Goal: Information Seeking & Learning: Find contact information

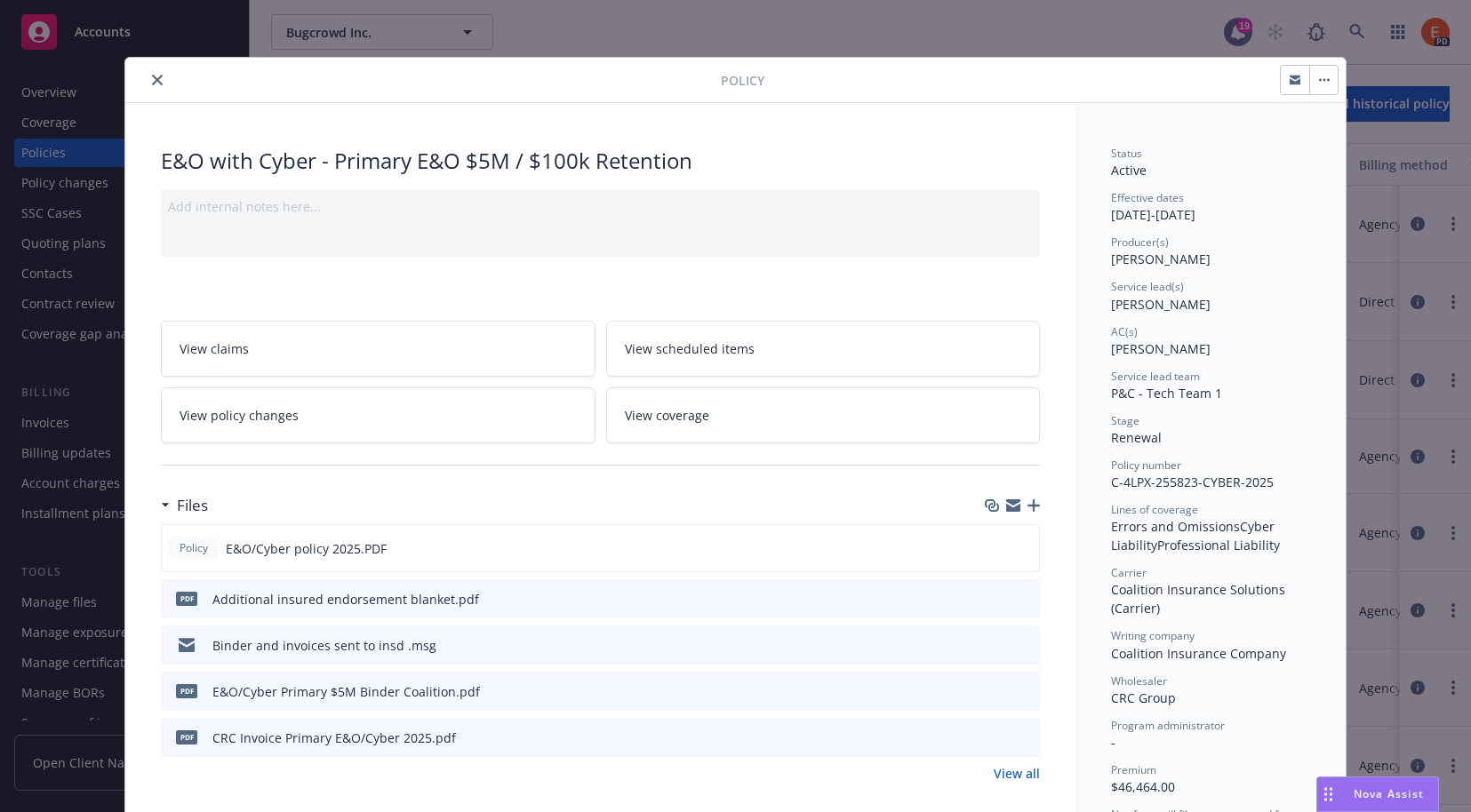
click at [152, 81] on icon "close" at bounding box center [158, 80] width 11 height 11
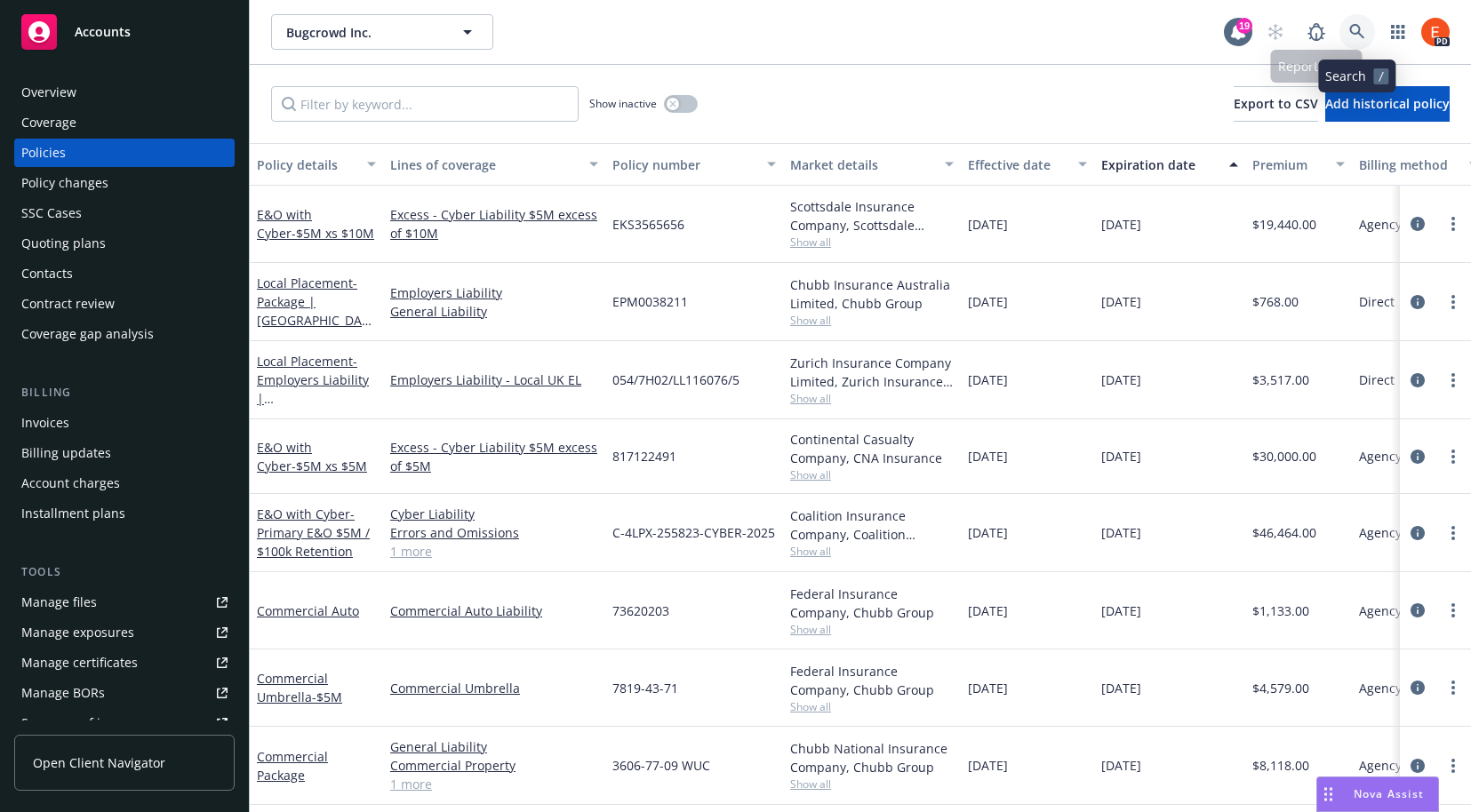
click at [1357, 39] on icon at bounding box center [1357, 32] width 16 height 16
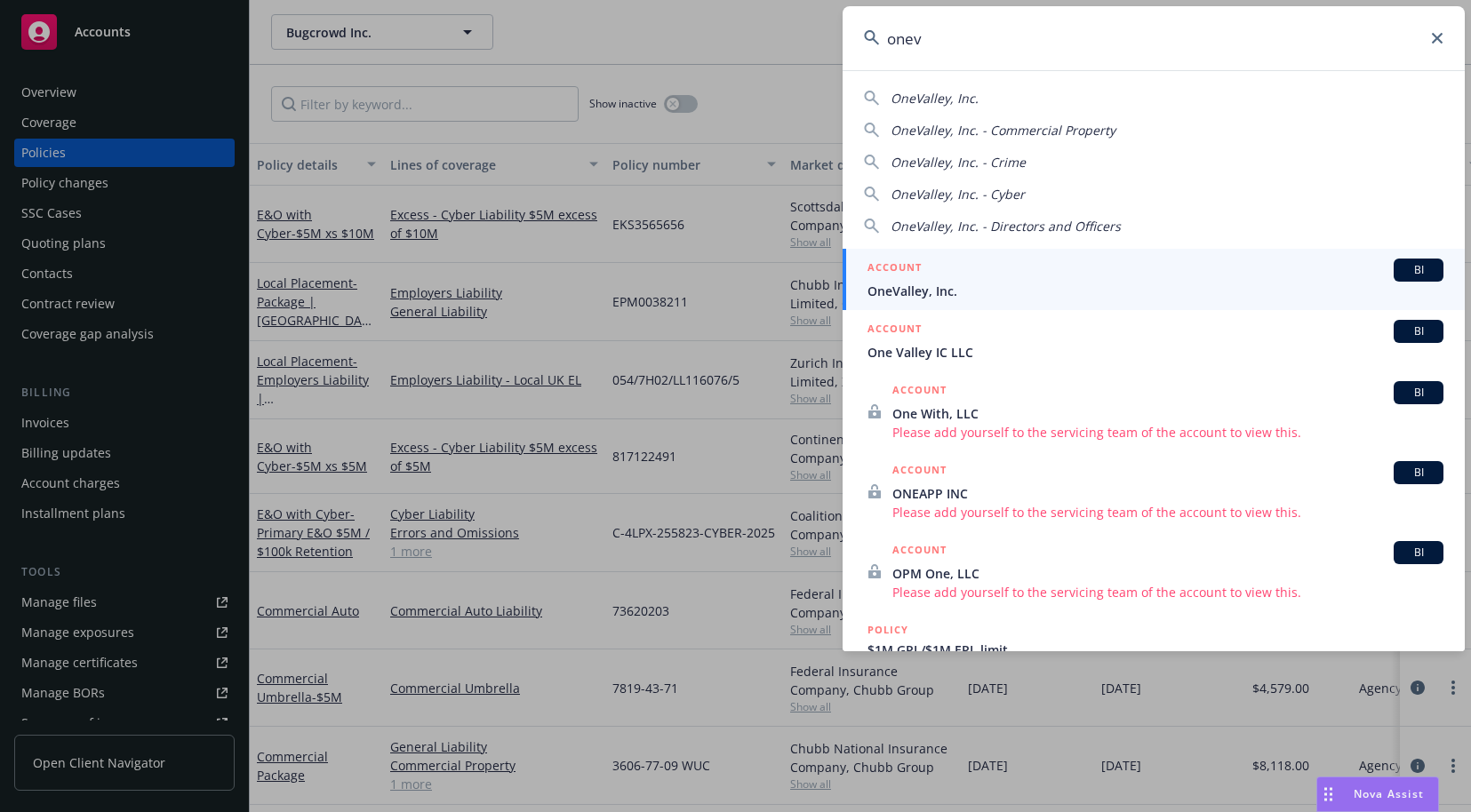
type input "onev"
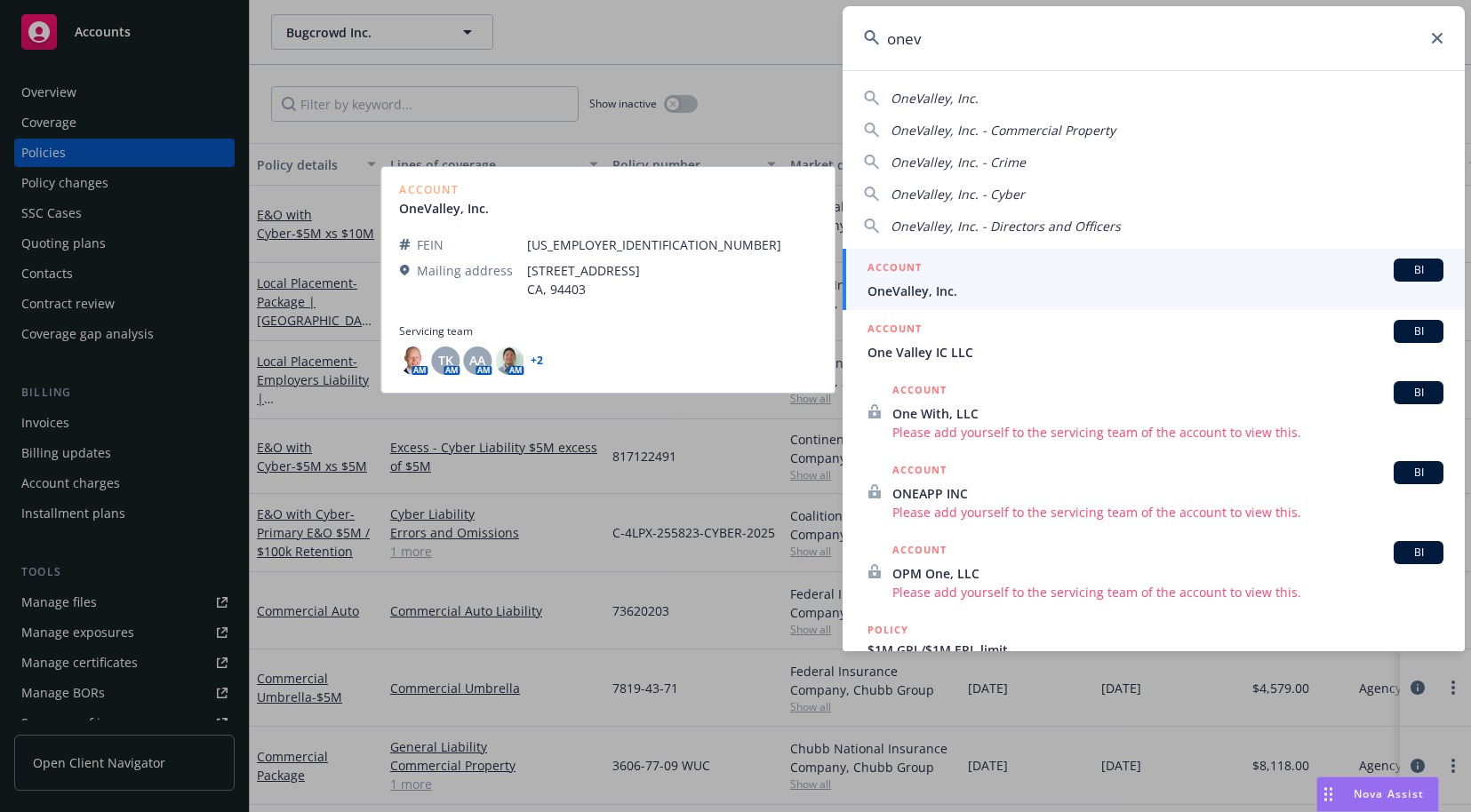
click at [930, 280] on div "ACCOUNT BI" at bounding box center [1155, 269] width 576 height 23
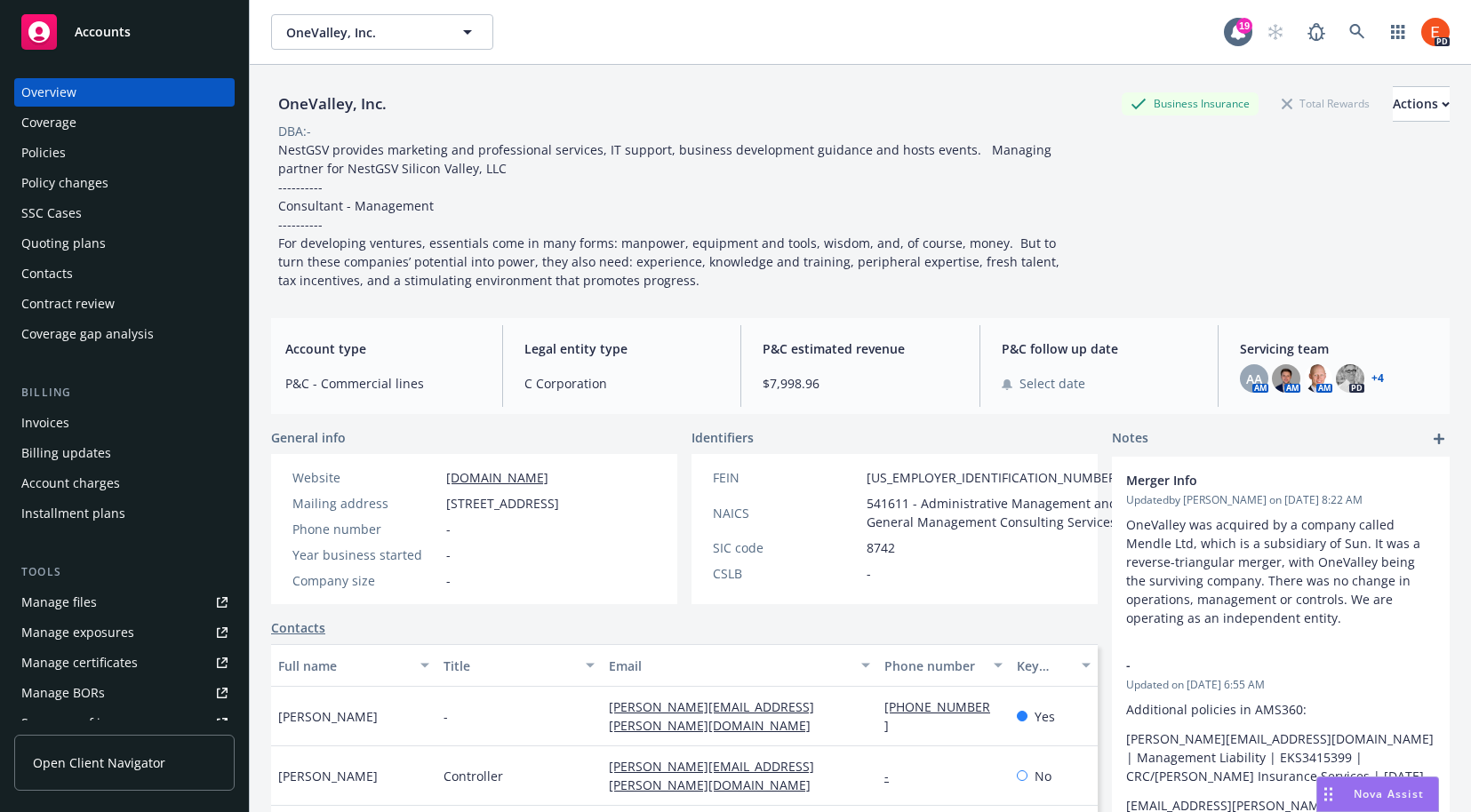
click at [48, 147] on div "Policies" at bounding box center [43, 152] width 45 height 28
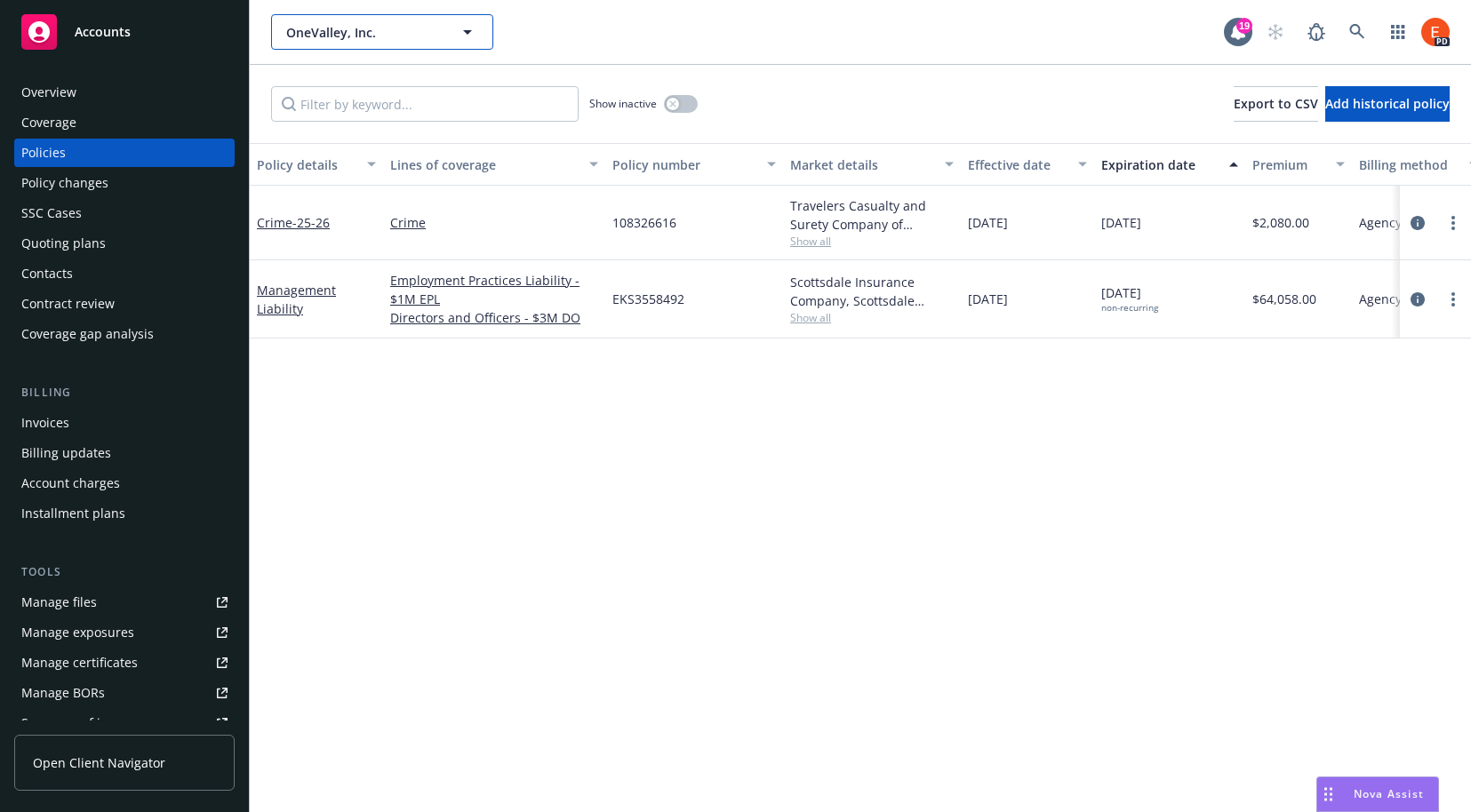
click at [473, 33] on icon "button" at bounding box center [467, 31] width 21 height 21
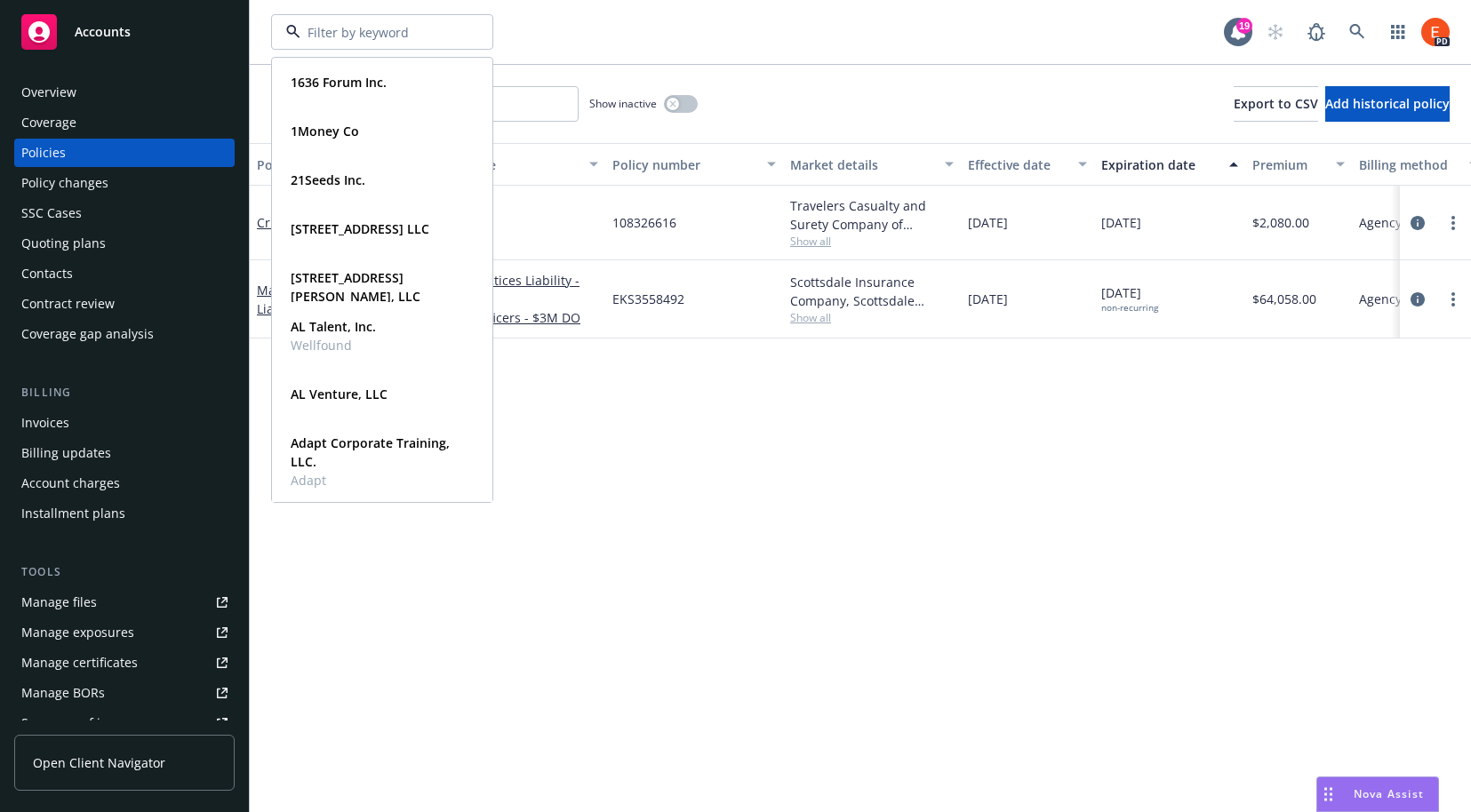
click at [625, 20] on div "1636 Forum Inc. Type Commercial 1Money Co Type Commercial 21Seeds Inc. Type Com…" at bounding box center [748, 32] width 953 height 36
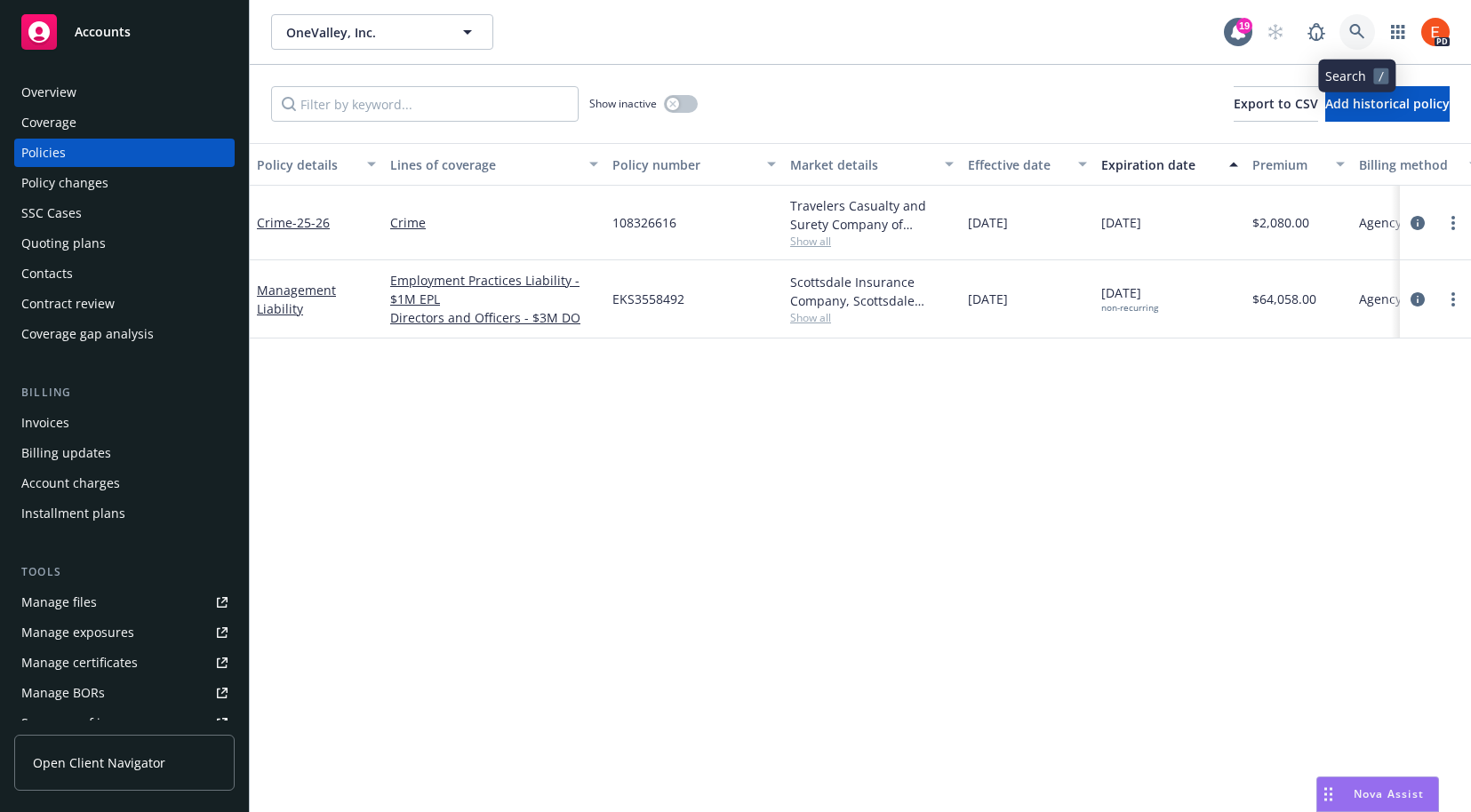
click at [1363, 32] on icon at bounding box center [1357, 32] width 16 height 16
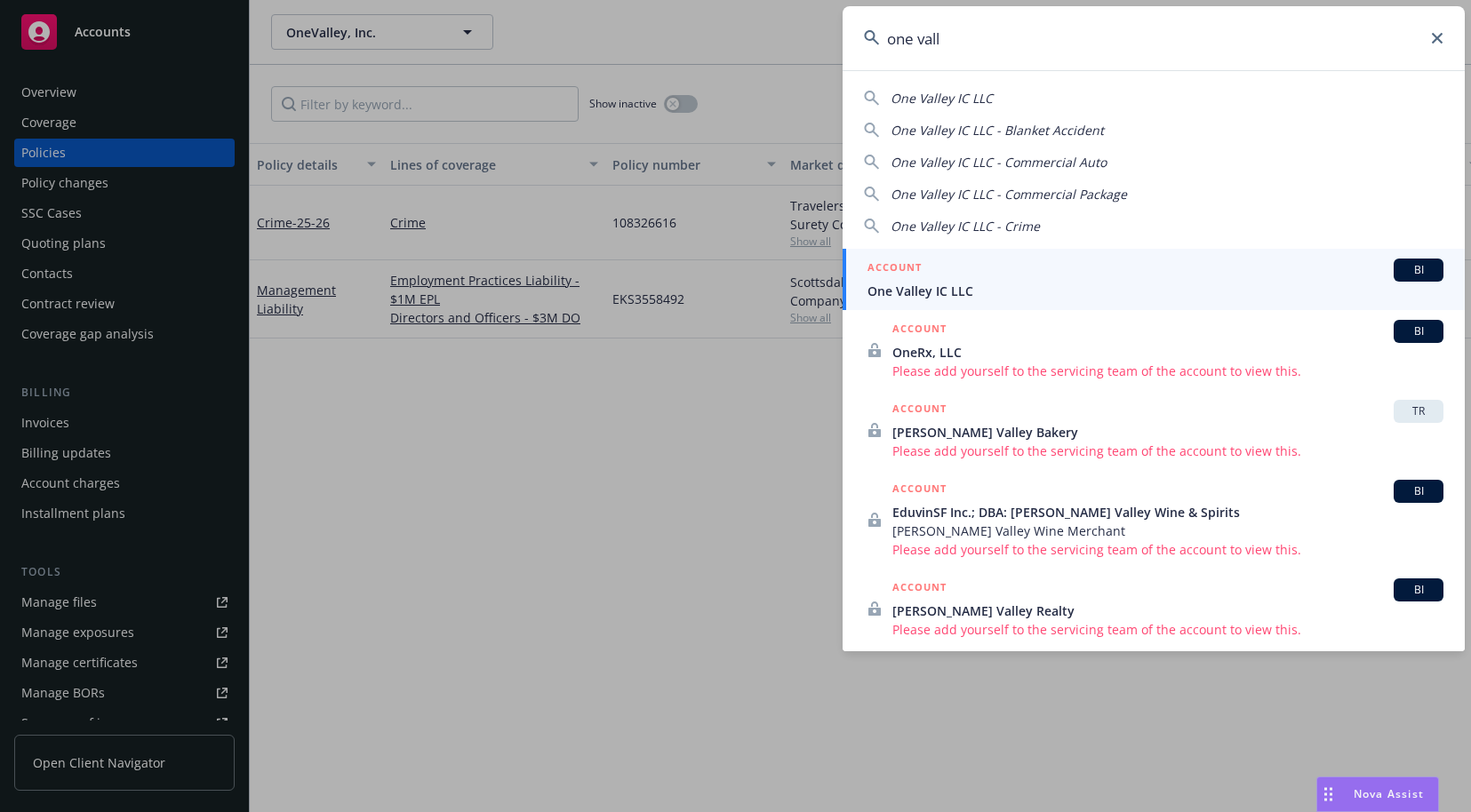
type input "one vall"
click at [1028, 273] on div "ACCOUNT BI" at bounding box center [1155, 269] width 576 height 23
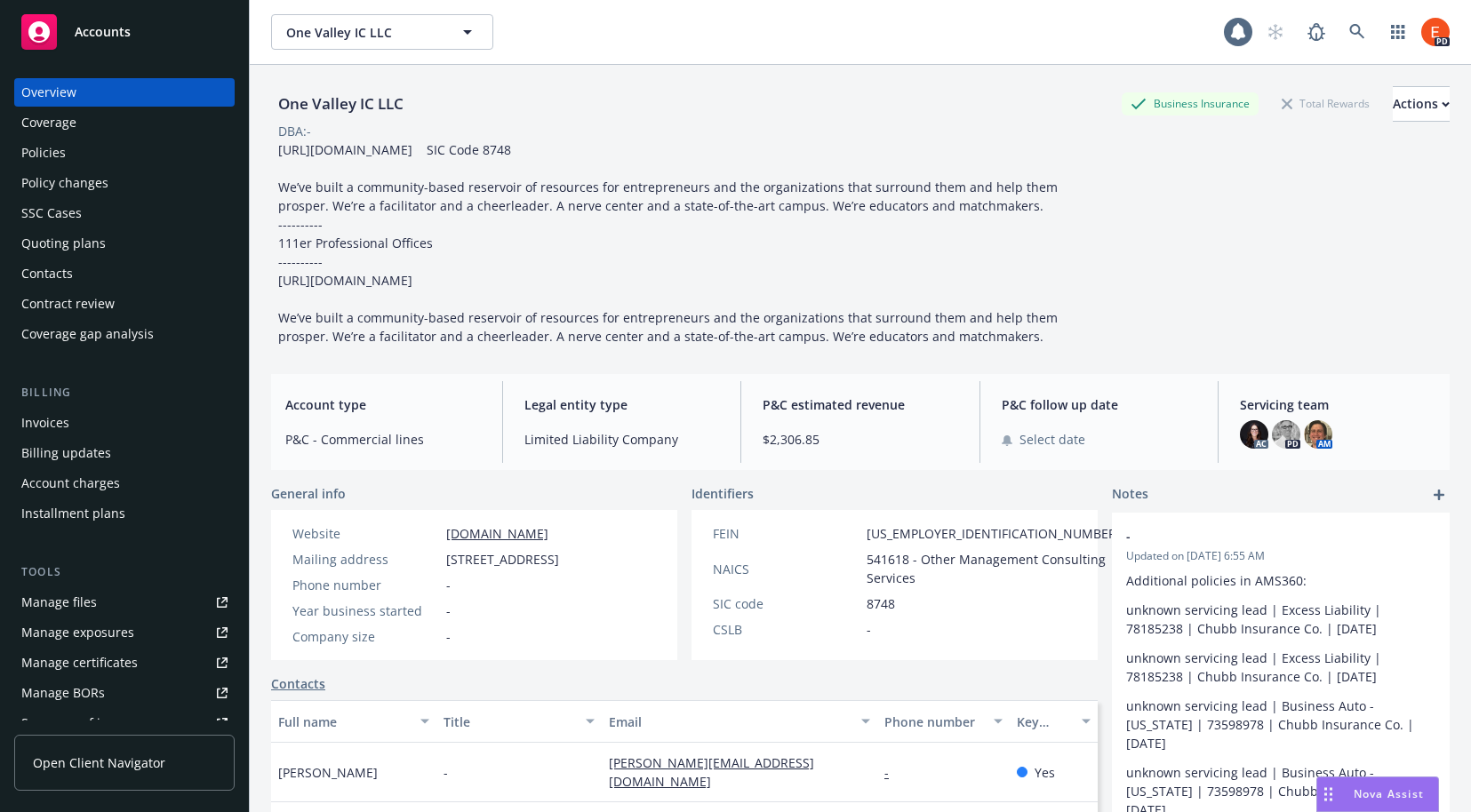
click at [55, 156] on div "Policies" at bounding box center [43, 152] width 45 height 28
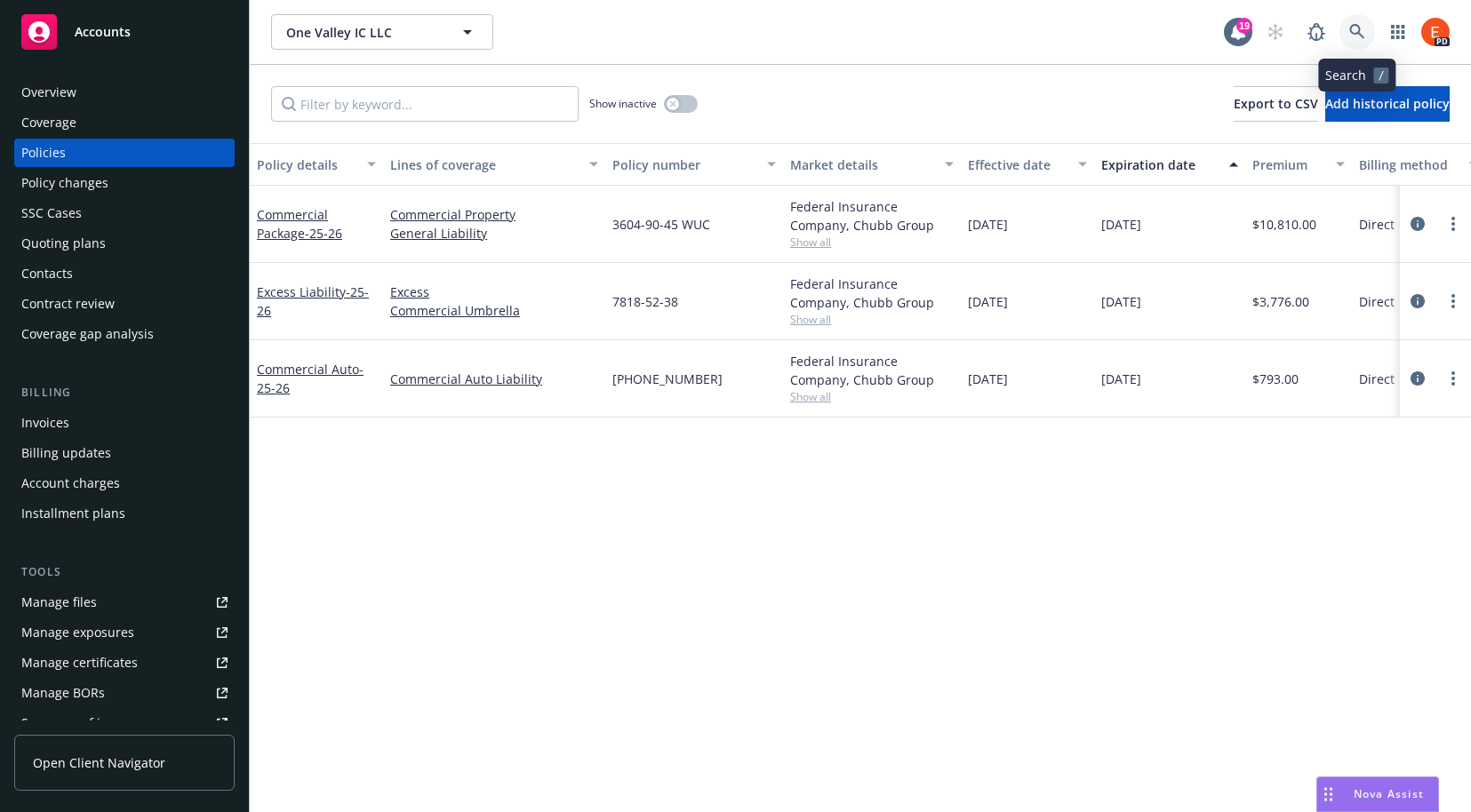
click at [1356, 30] on icon at bounding box center [1357, 32] width 16 height 16
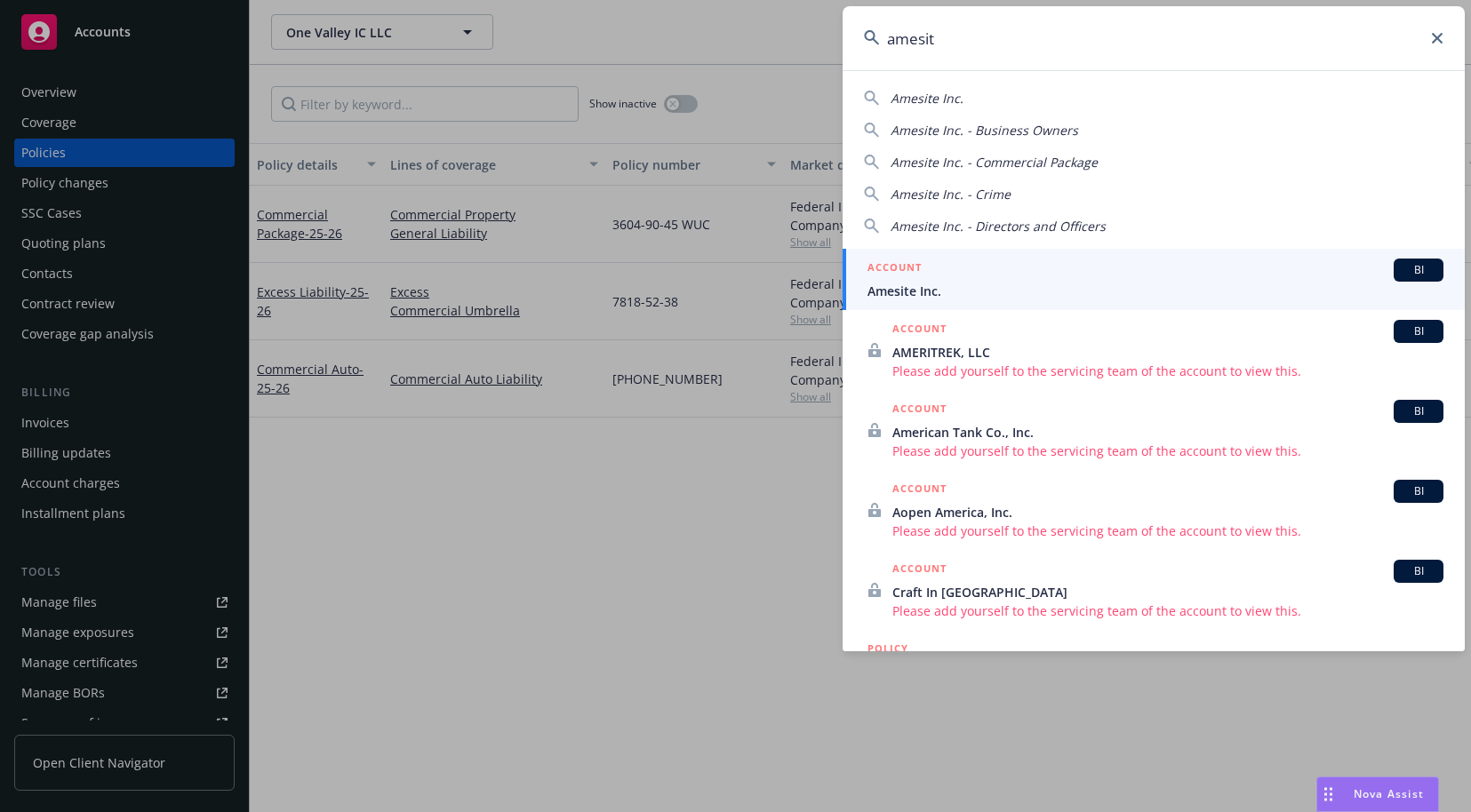
type input "amesit"
click at [988, 280] on div "ACCOUNT BI" at bounding box center [1155, 269] width 576 height 23
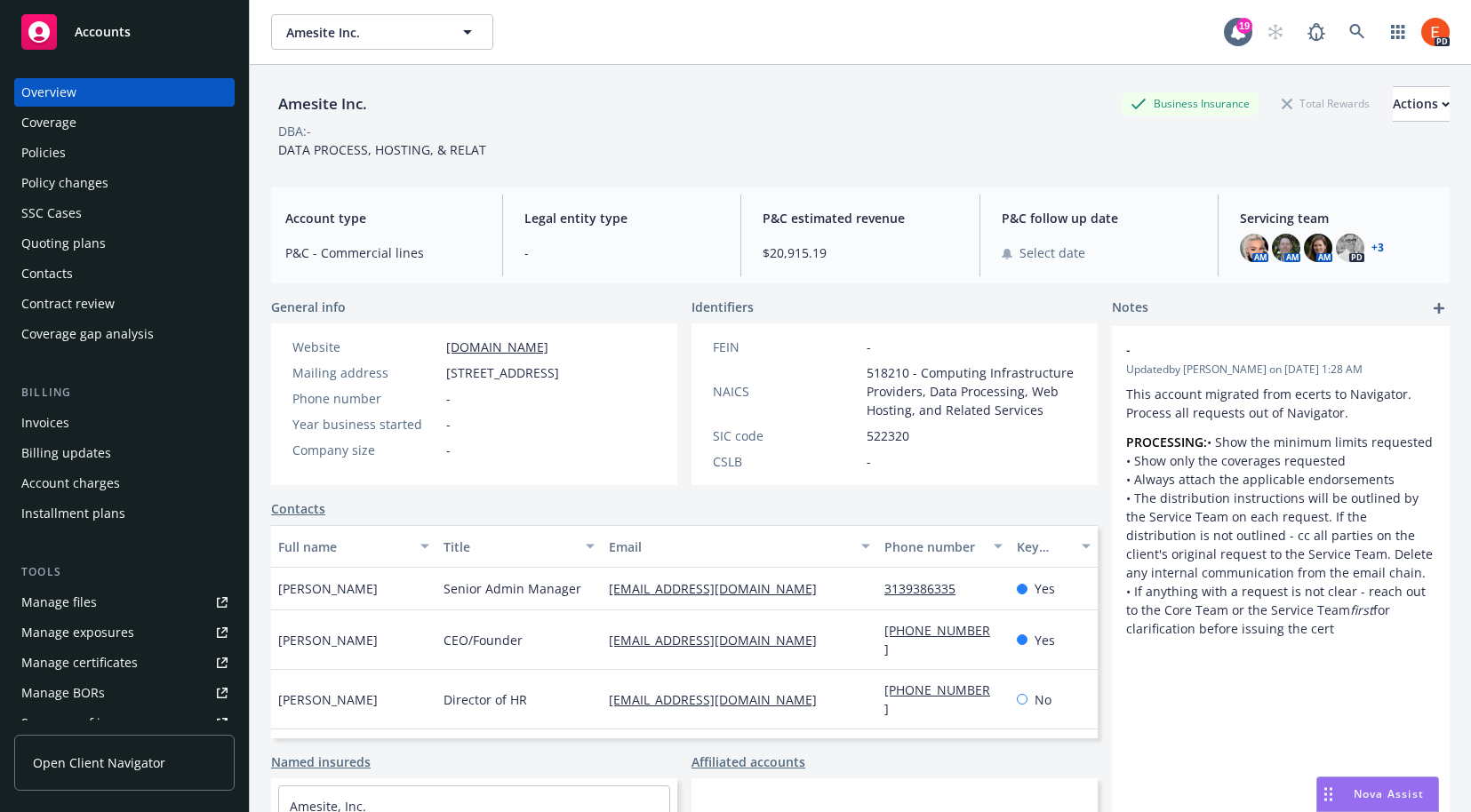
click at [1373, 246] on link "+ 3" at bounding box center [1378, 248] width 13 height 11
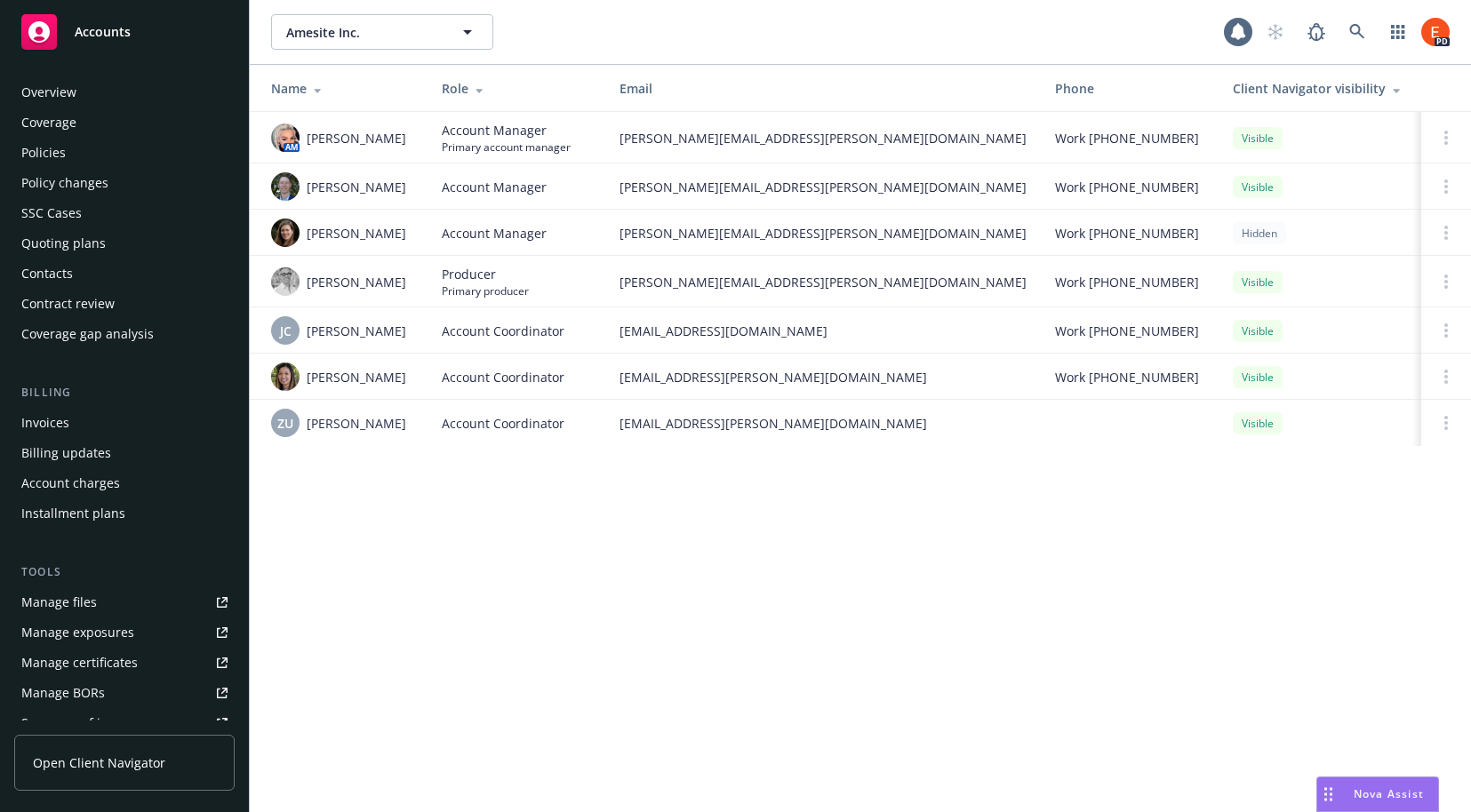
scroll to position [315, 0]
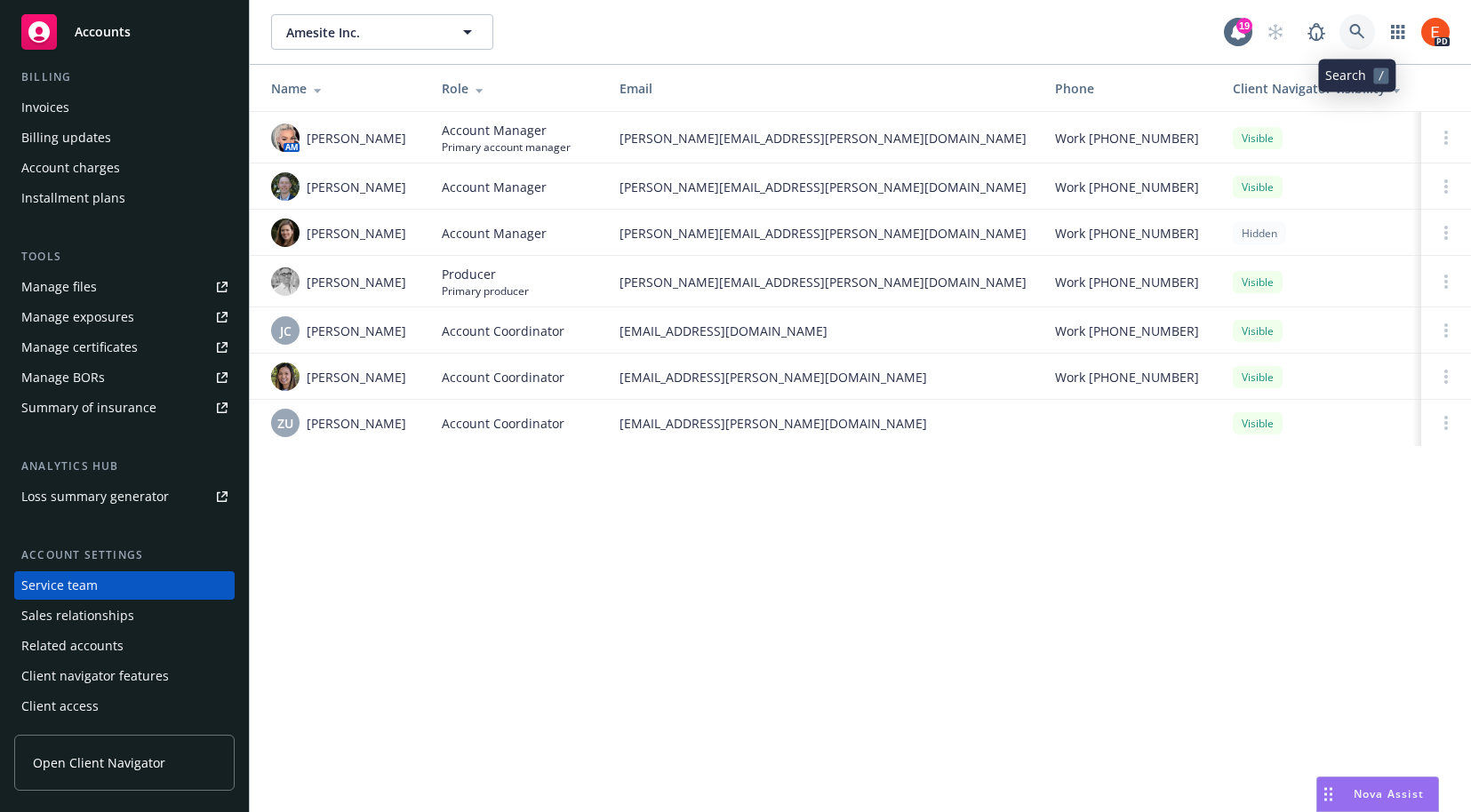
click at [1356, 36] on icon at bounding box center [1357, 32] width 16 height 16
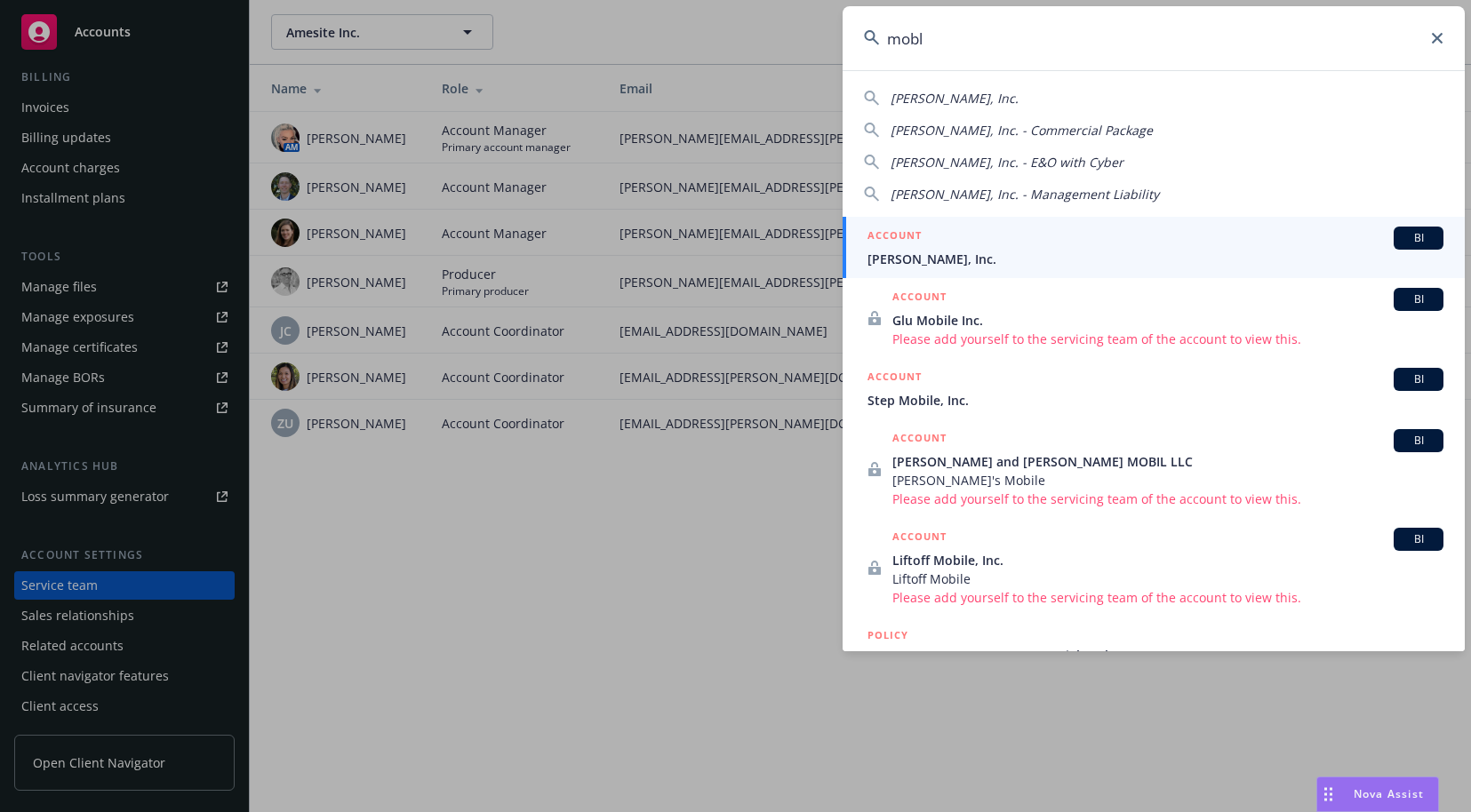
type input "mobl"
click at [979, 249] on span "Mobly, Inc." at bounding box center [1155, 259] width 576 height 18
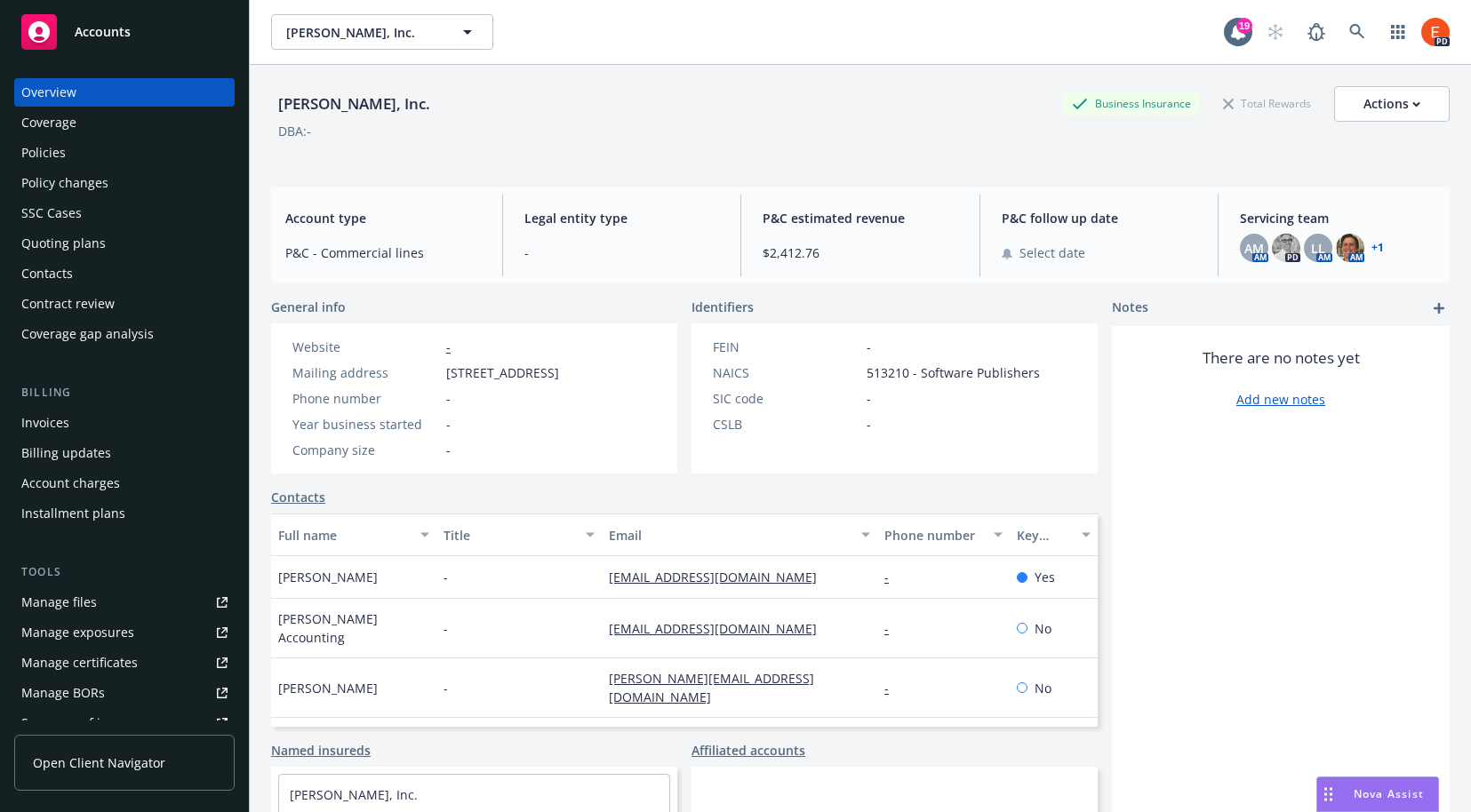
click at [25, 152] on div "Policies" at bounding box center [43, 152] width 45 height 28
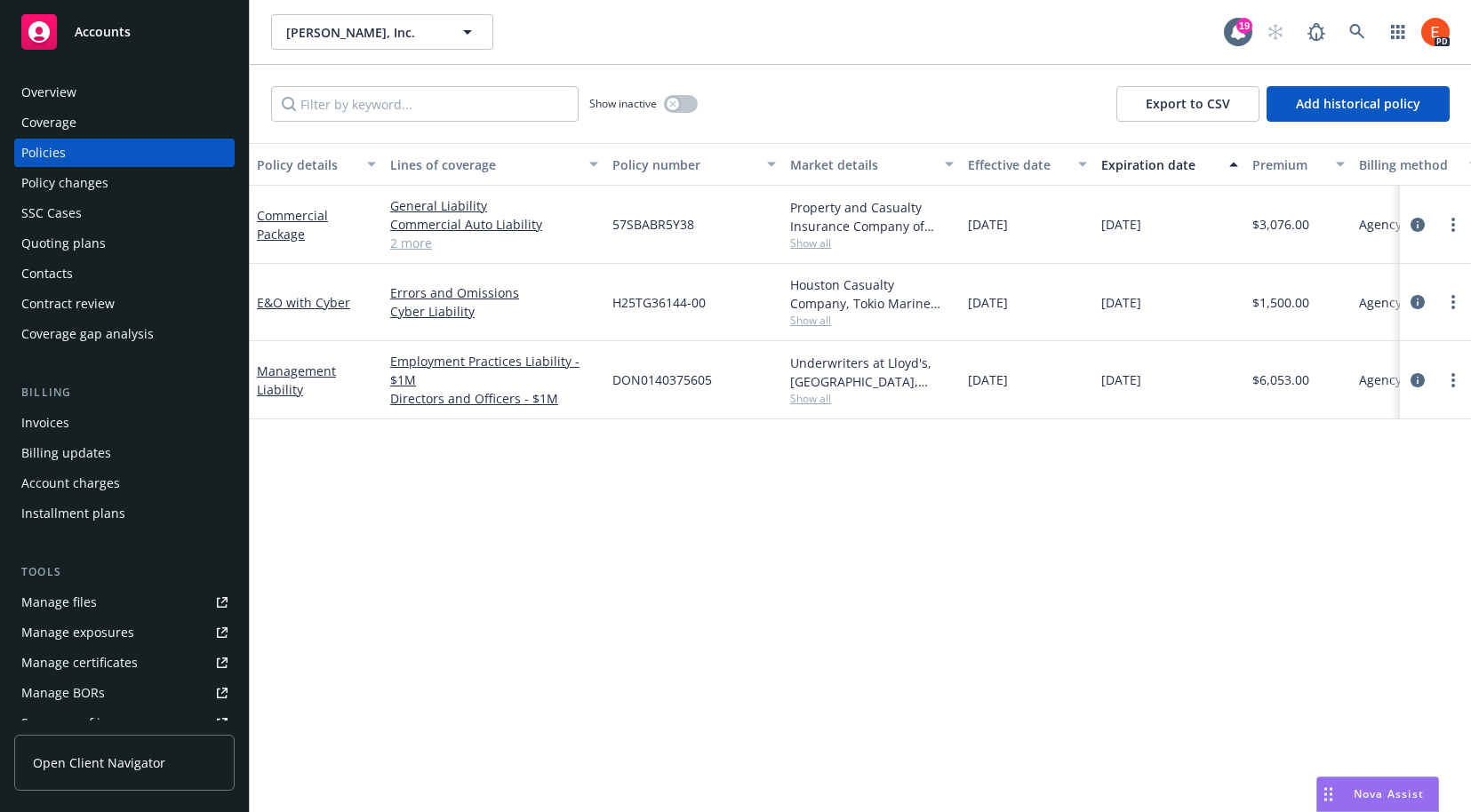
click at [64, 93] on div "Overview" at bounding box center [48, 92] width 55 height 28
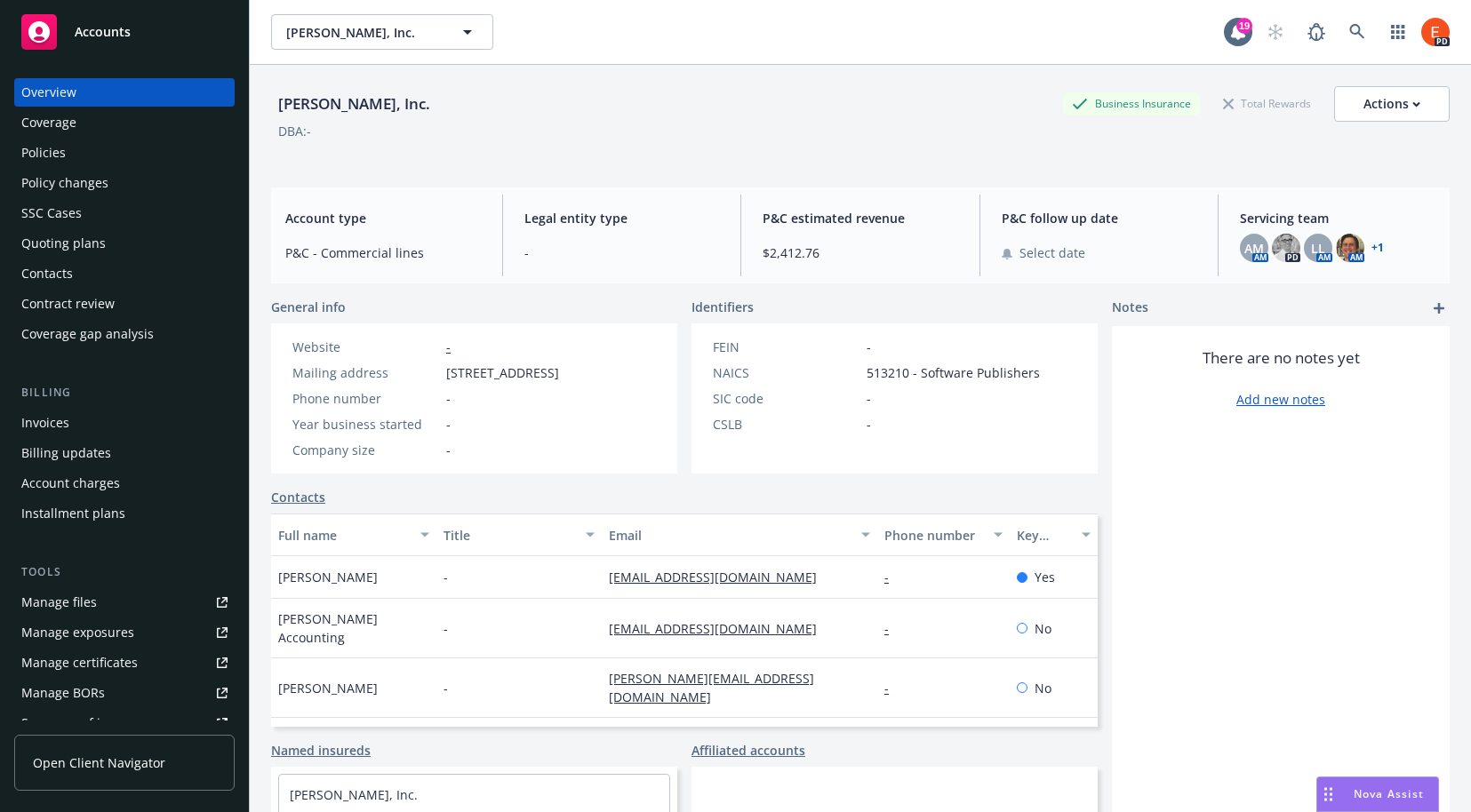
click at [1372, 248] on link "+ 1" at bounding box center [1378, 248] width 13 height 11
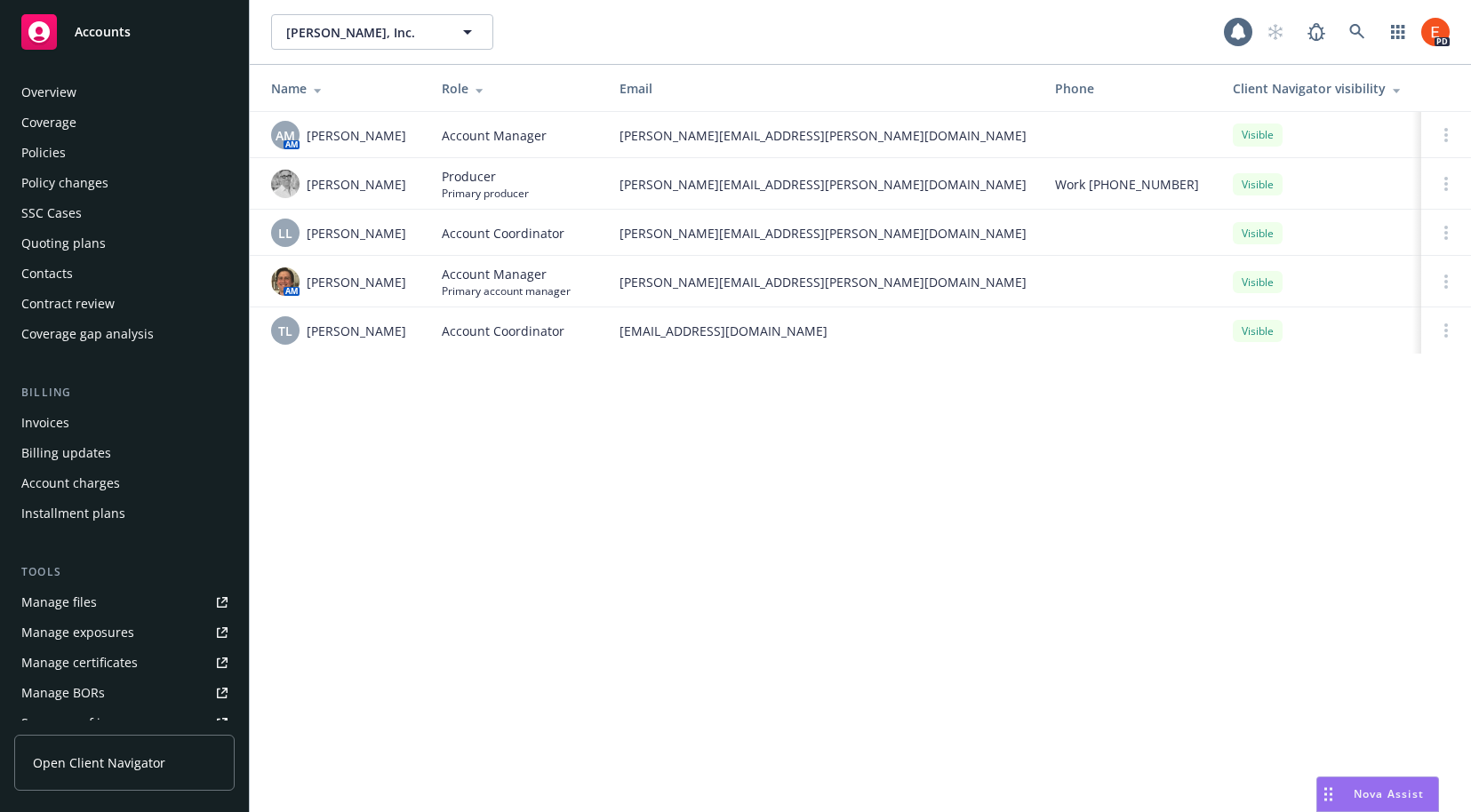
scroll to position [315, 0]
